Goal: Transaction & Acquisition: Book appointment/travel/reservation

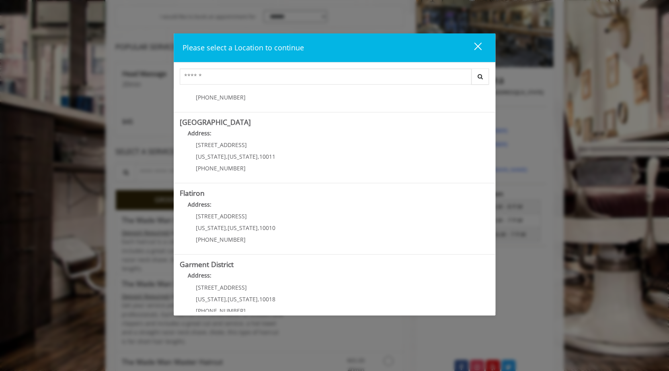
scroll to position [133, 0]
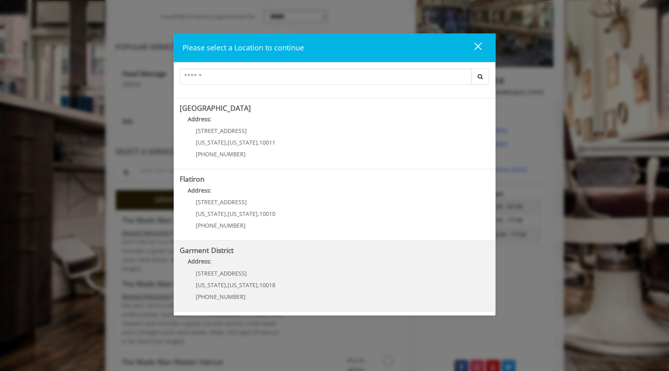
click at [219, 262] on District "Address:" at bounding box center [335, 263] width 310 height 13
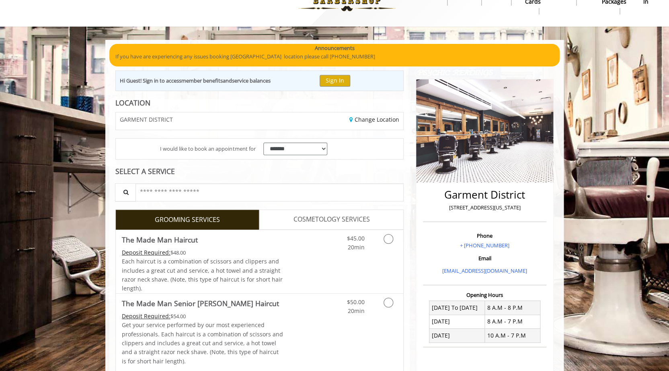
scroll to position [72, 0]
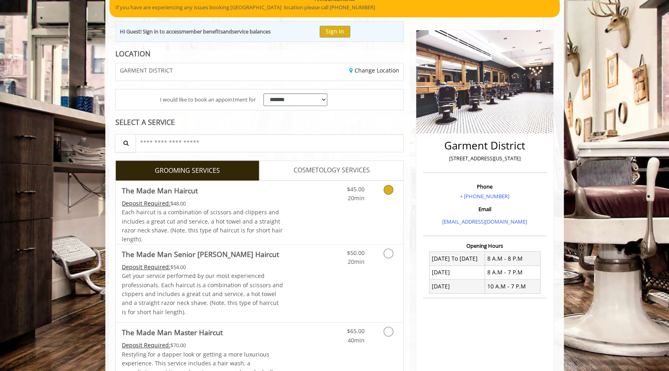
click at [390, 191] on icon "Grooming services" at bounding box center [389, 190] width 10 height 10
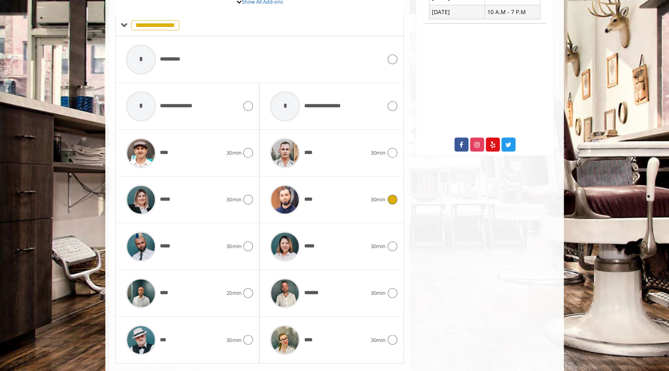
scroll to position [358, 0]
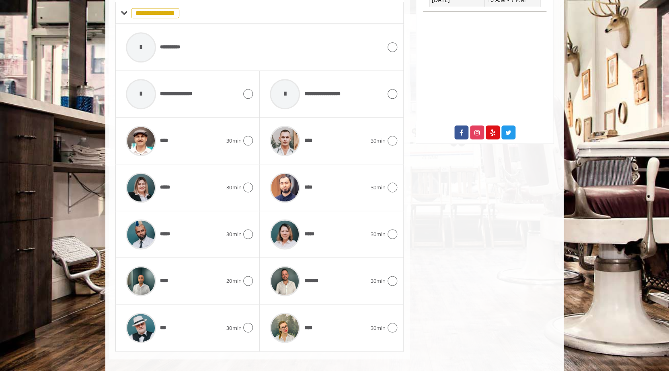
click at [251, 327] on icon at bounding box center [248, 327] width 10 height 10
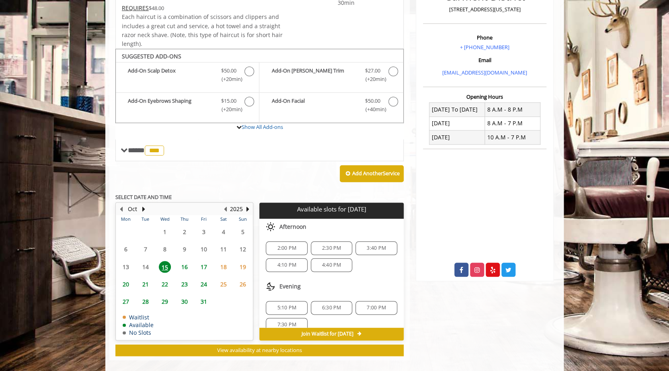
scroll to position [230, 0]
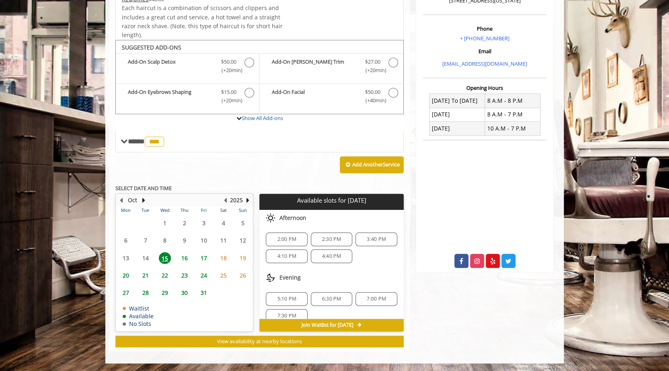
click at [284, 237] on span "2:00 PM" at bounding box center [286, 239] width 19 height 6
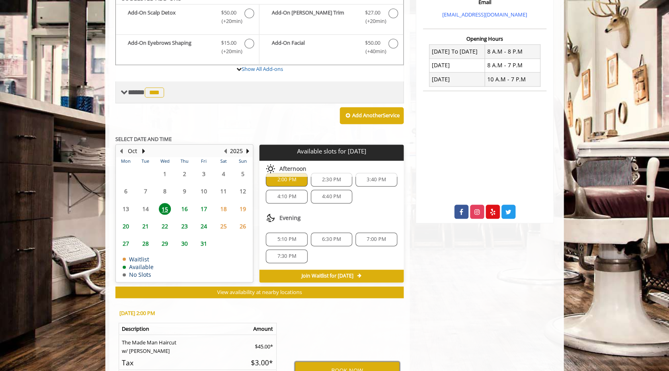
scroll to position [298, 0]
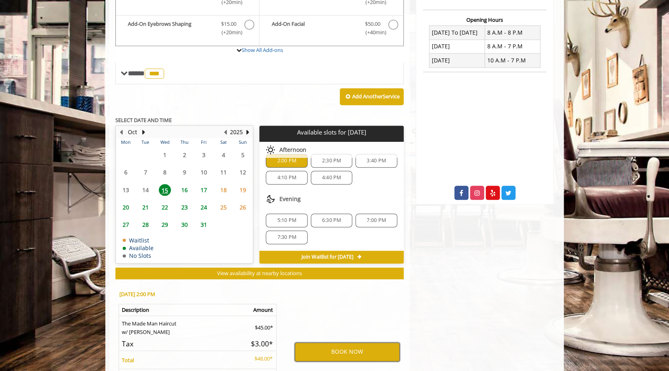
click at [332, 352] on button "BOOK NOW" at bounding box center [347, 351] width 105 height 19
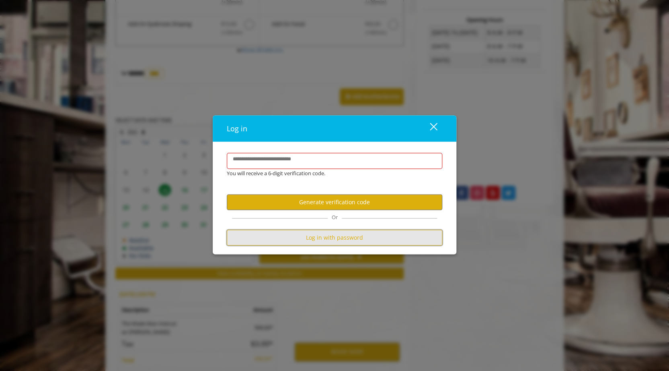
click at [329, 241] on button "Log in with password" at bounding box center [335, 237] width 216 height 16
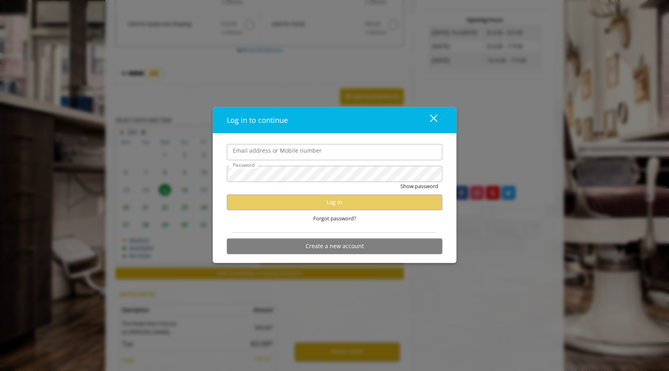
click at [255, 149] on input "Email address or Mobile number" at bounding box center [335, 152] width 216 height 16
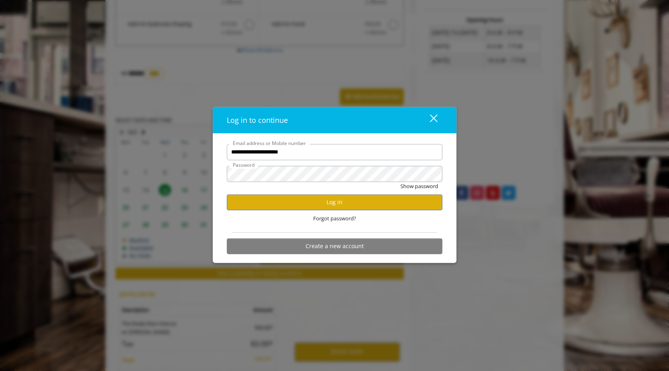
type input "**********"
click at [284, 202] on button "Log in" at bounding box center [335, 202] width 216 height 16
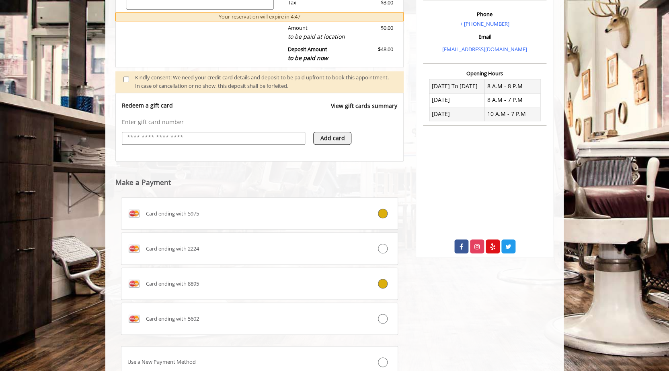
scroll to position [303, 0]
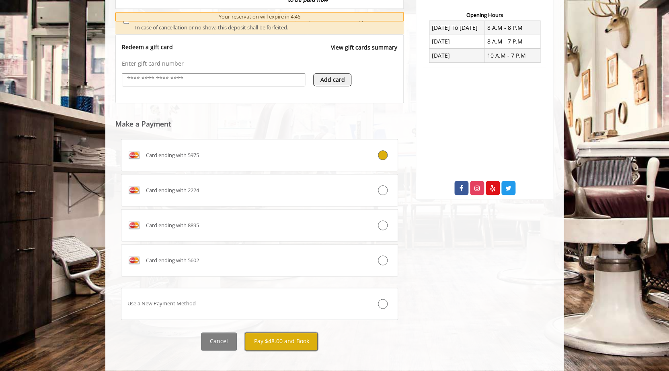
click at [271, 334] on button "Pay $48.00 and Book" at bounding box center [281, 341] width 73 height 18
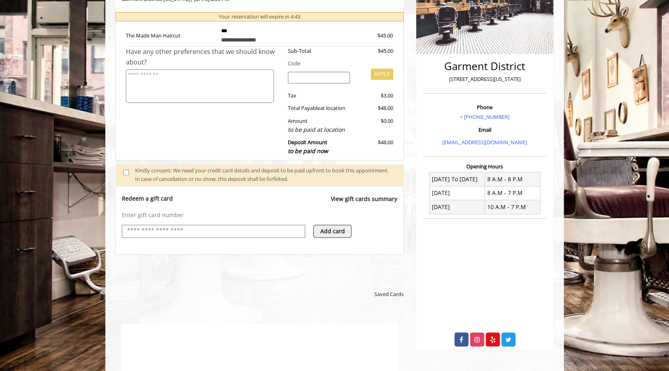
scroll to position [0, 0]
